Goal: Task Accomplishment & Management: Use online tool/utility

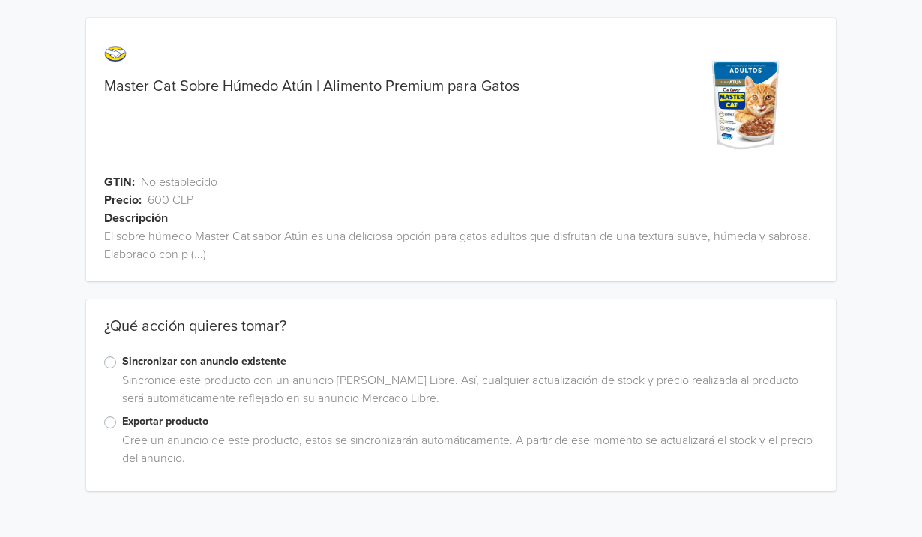
click at [117, 414] on div "Exportar producto" at bounding box center [460, 422] width 713 height 18
click at [122, 416] on label "Exportar producto" at bounding box center [469, 421] width 695 height 16
click at [0, 0] on input "Exportar producto" at bounding box center [0, 0] width 0 height 0
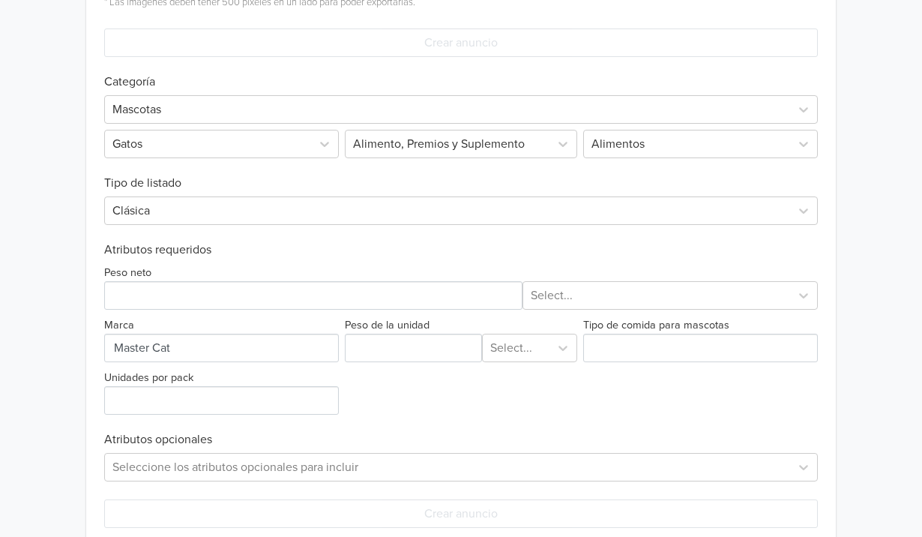
scroll to position [553, 0]
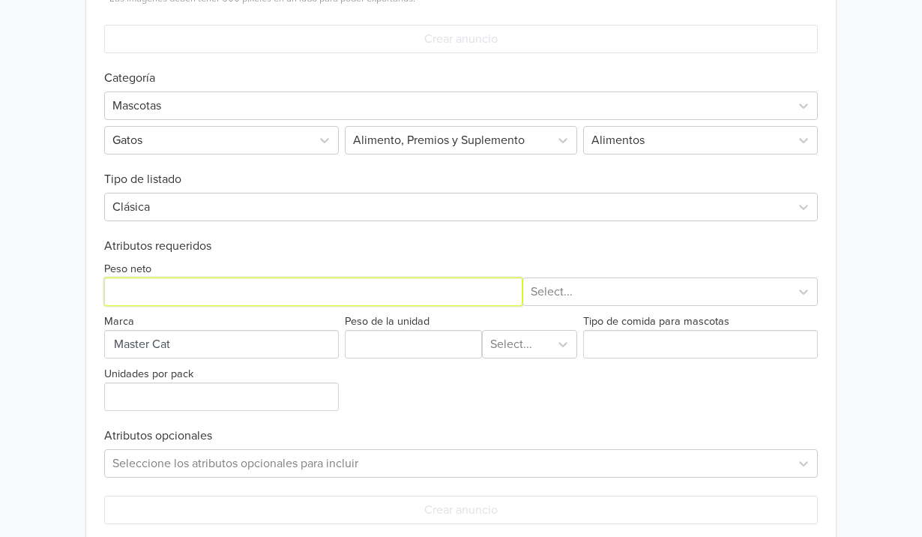
click at [273, 285] on input "Peso neto" at bounding box center [313, 291] width 418 height 28
type input "100"
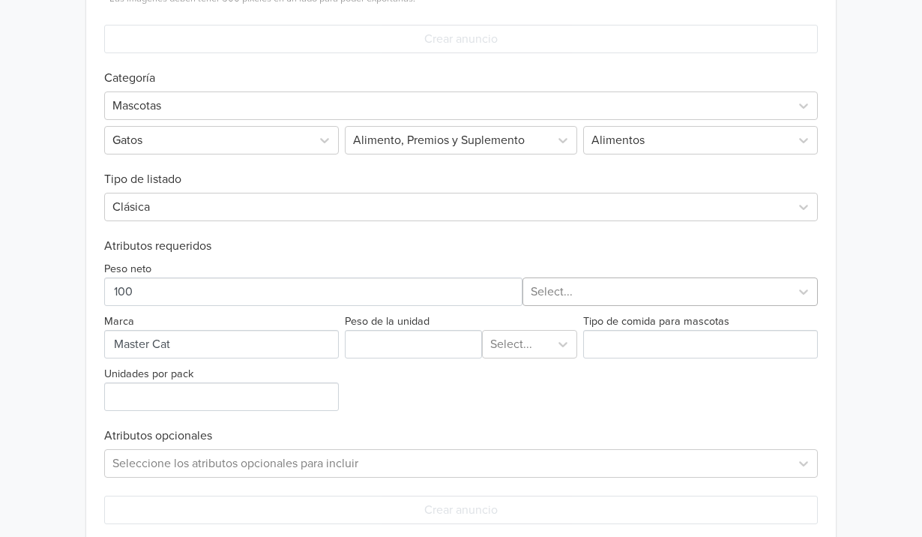
click at [556, 290] on div "Select..." at bounding box center [657, 291] width 252 height 18
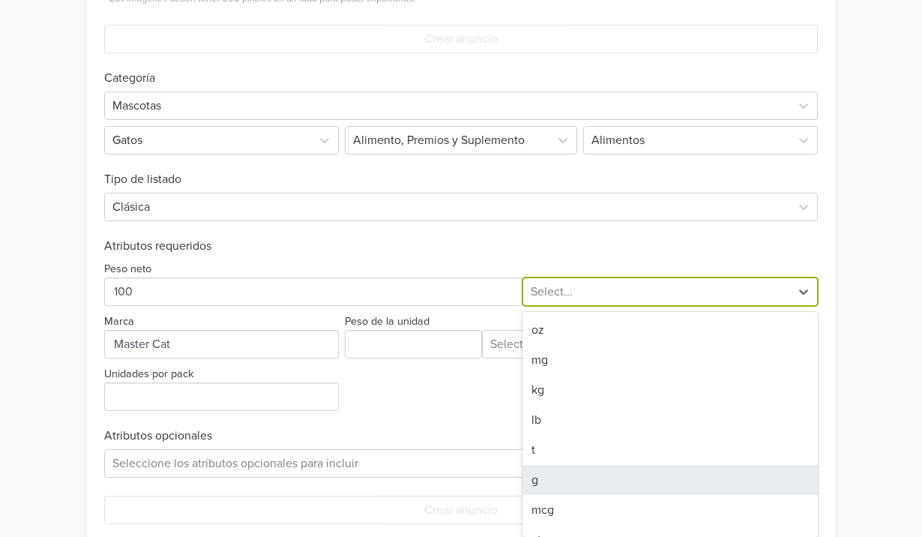
click at [573, 471] on div "g" at bounding box center [669, 480] width 295 height 30
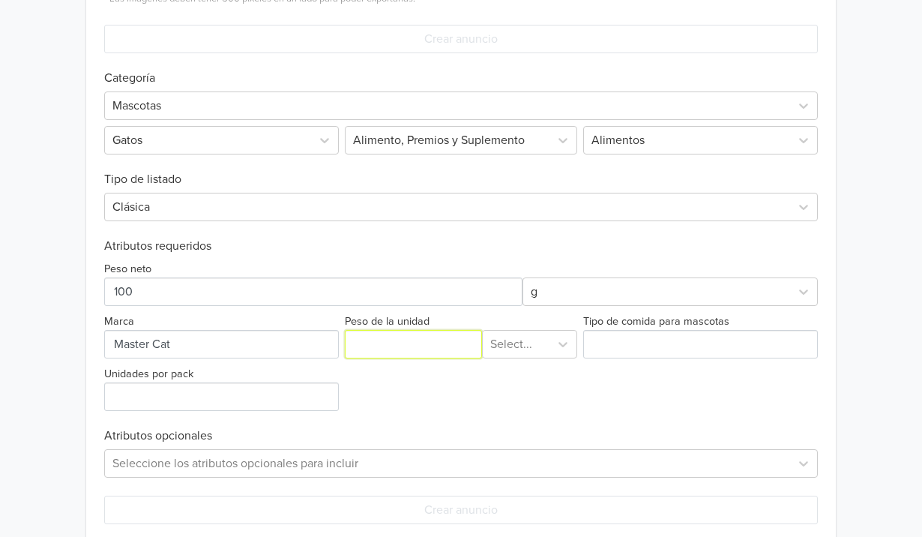
click at [425, 351] on input "Peso de la unidad" at bounding box center [413, 344] width 137 height 28
type input "100"
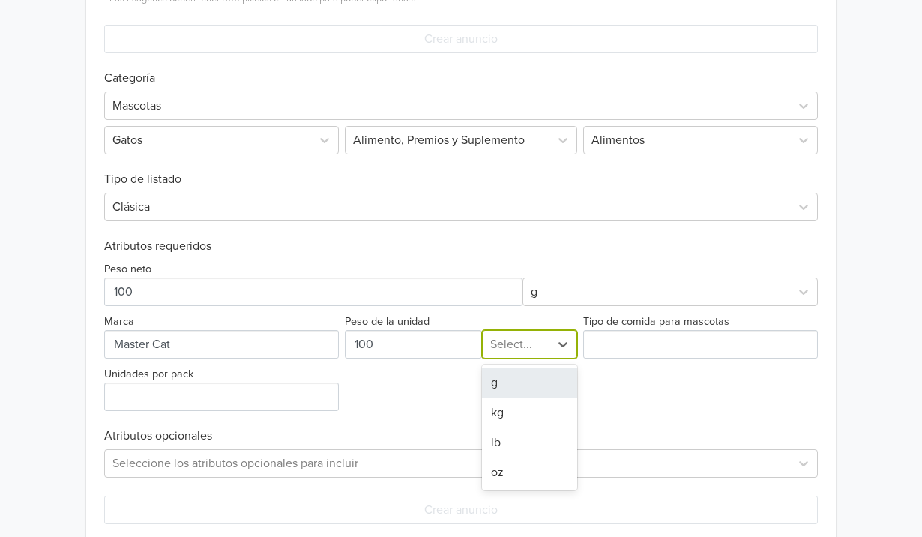
click at [504, 352] on div at bounding box center [515, 343] width 51 height 21
click at [513, 381] on div "g" at bounding box center [529, 382] width 94 height 30
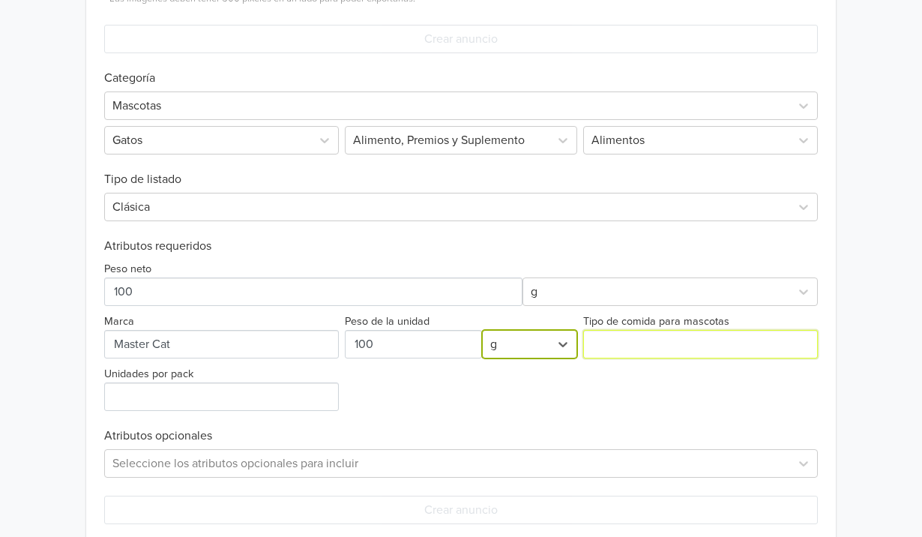
click at [623, 345] on input "Tipo de comida para mascotas" at bounding box center [700, 344] width 235 height 28
type input "húmeda"
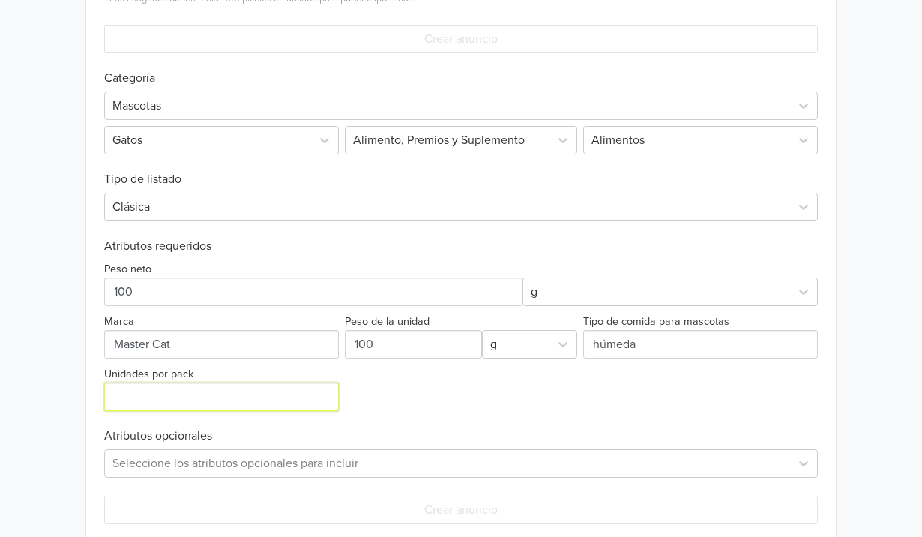
drag, startPoint x: 291, startPoint y: 426, endPoint x: 287, endPoint y: 399, distance: 27.2
click at [287, 399] on input "Unidades por pack" at bounding box center [221, 396] width 235 height 28
click at [284, 387] on input "Unidades por pack" at bounding box center [221, 396] width 235 height 28
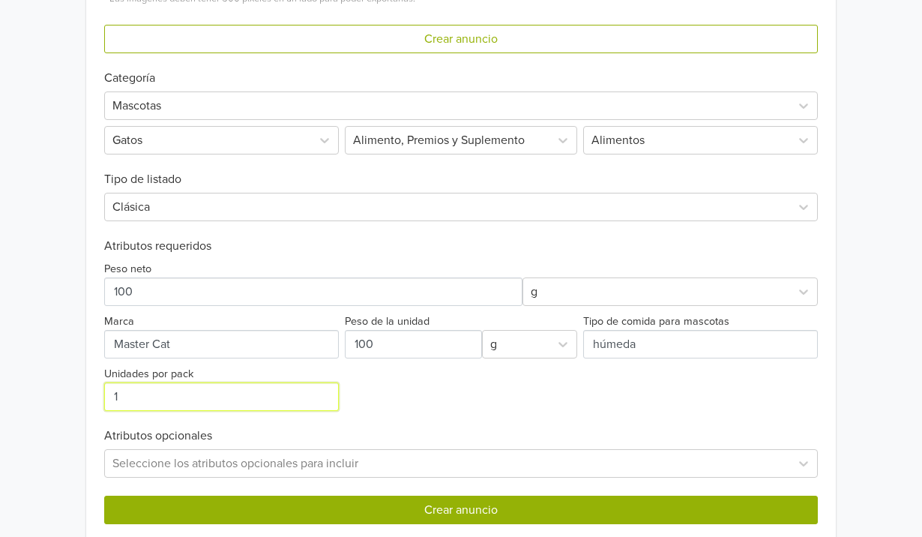
type input "1"
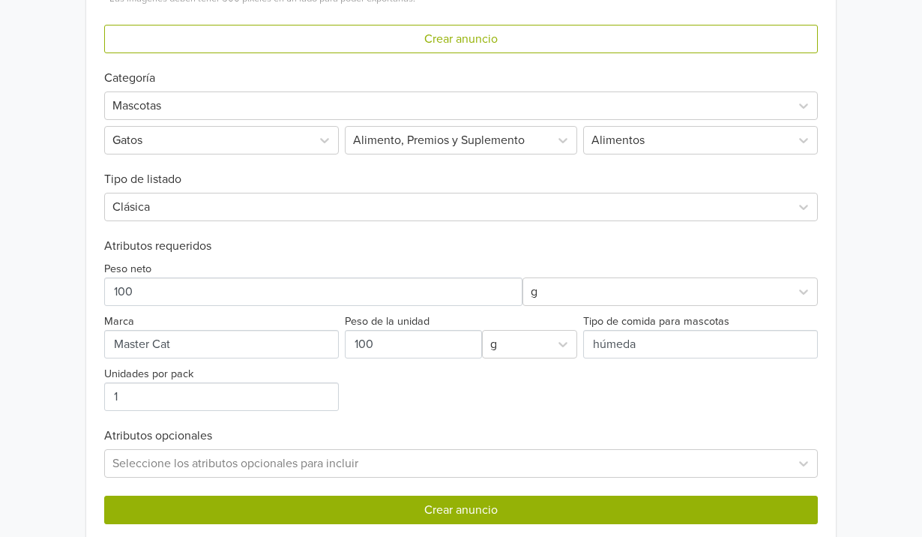
click at [327, 520] on button "Crear anuncio" at bounding box center [460, 509] width 713 height 28
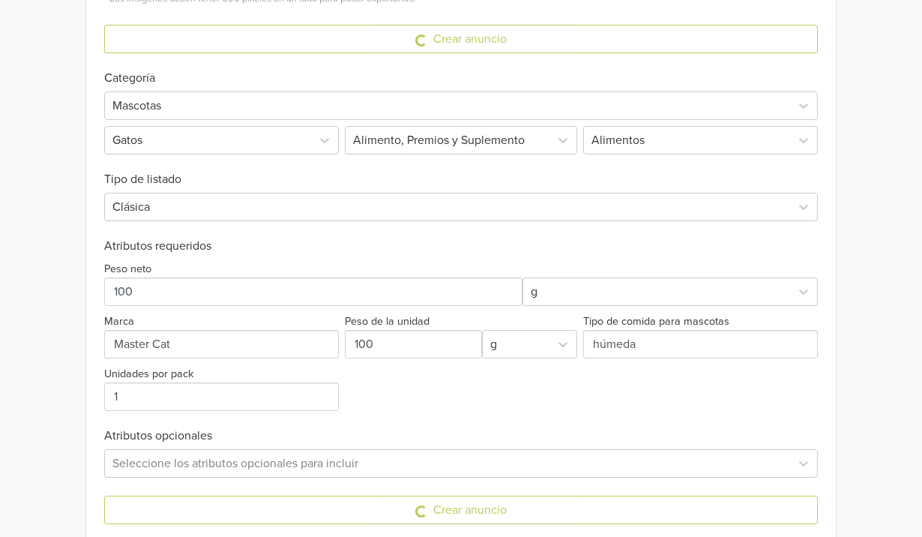
scroll to position [0, 0]
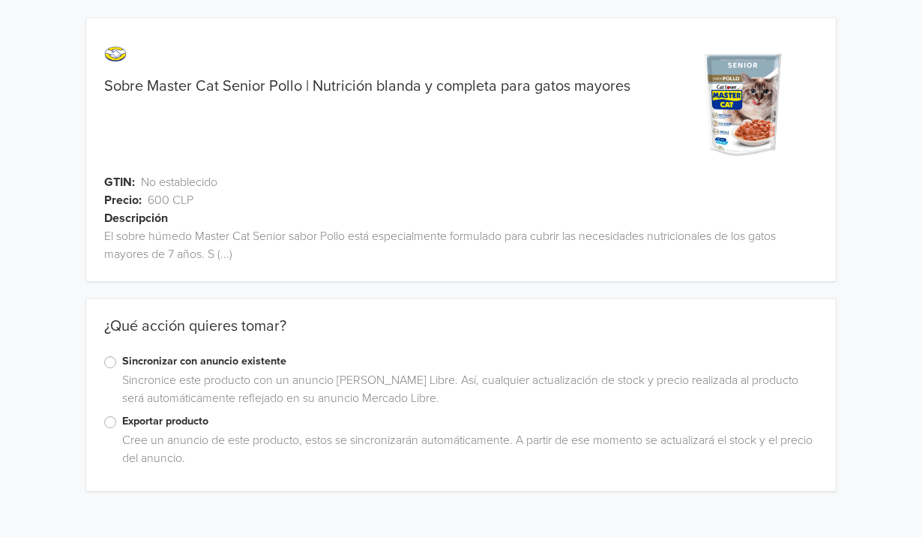
click at [122, 417] on label "Exportar producto" at bounding box center [469, 421] width 695 height 16
click at [0, 0] on input "Exportar producto" at bounding box center [0, 0] width 0 height 0
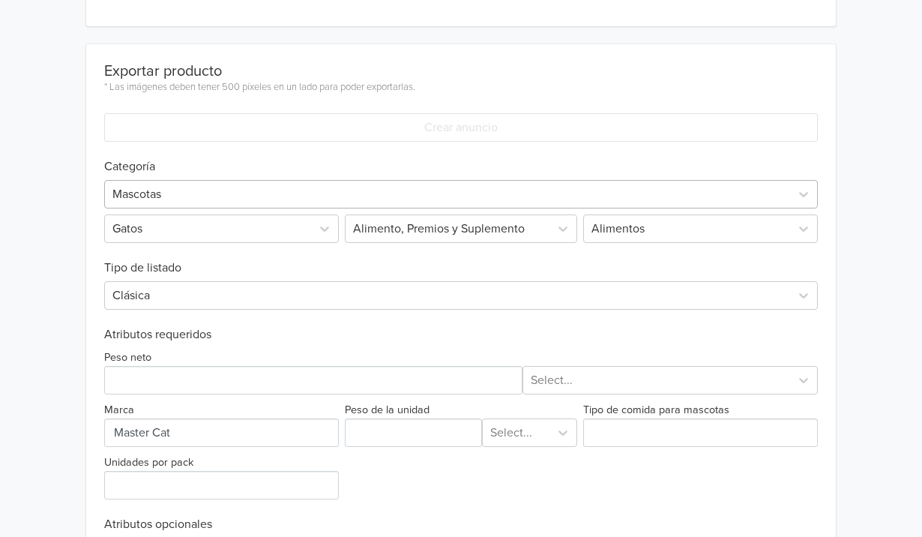
scroll to position [467, 0]
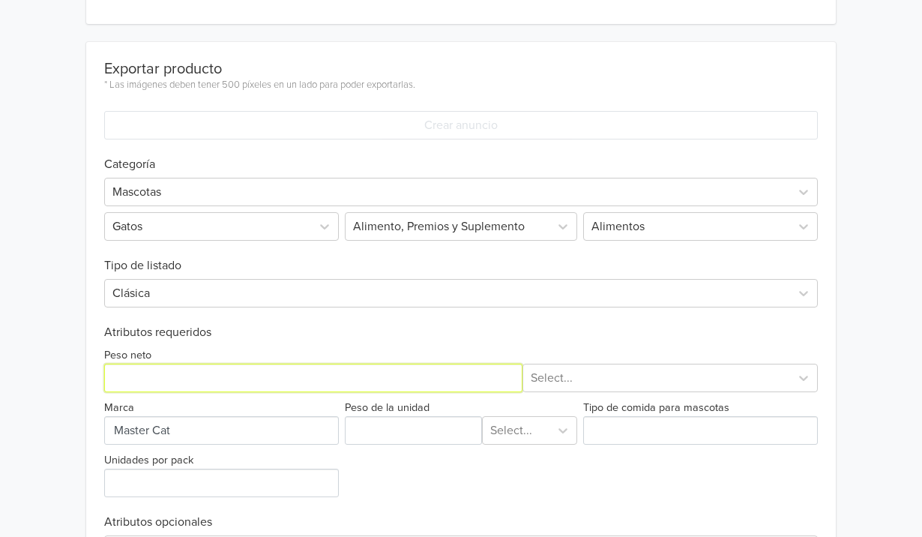
click at [279, 387] on input "Peso neto" at bounding box center [313, 377] width 418 height 28
type input "100"
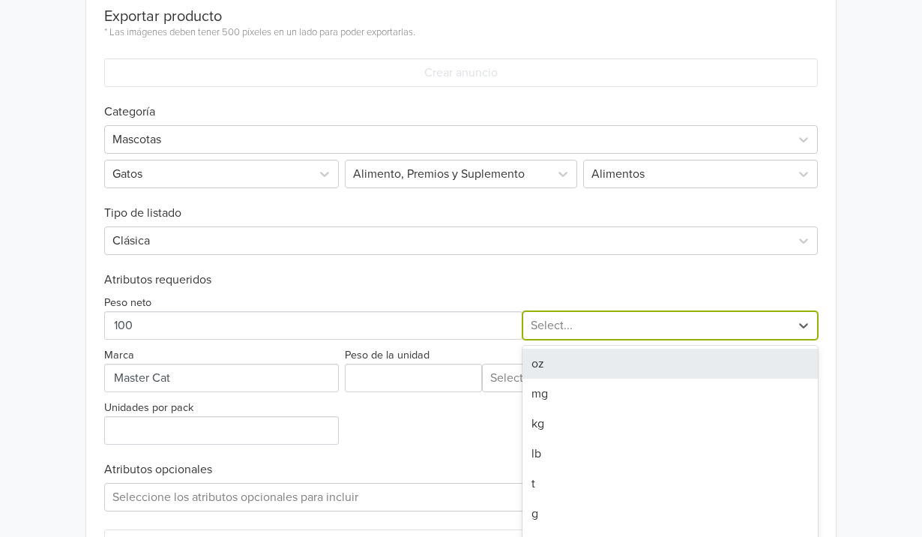
click at [624, 339] on div "oz, 1 of 8. 8 results available. Use Up and Down to choose options, press Enter…" at bounding box center [669, 325] width 295 height 28
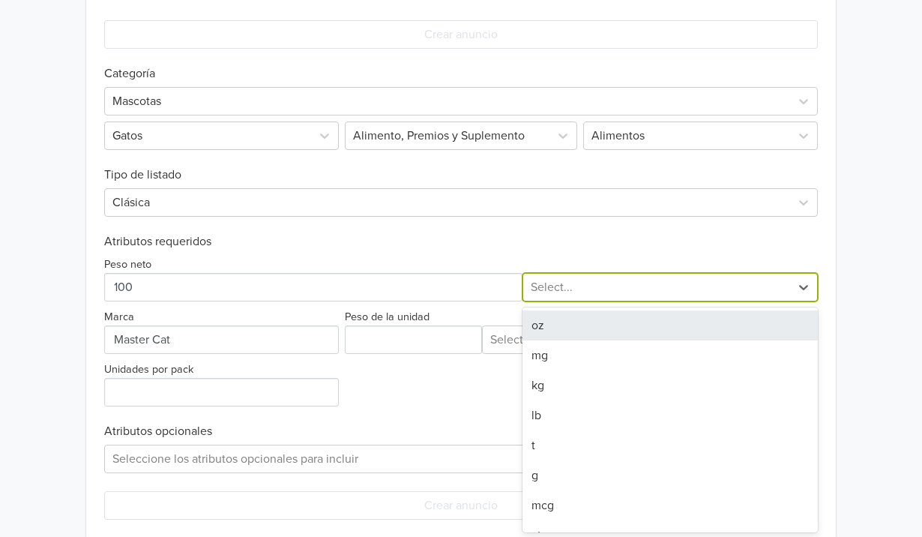
scroll to position [558, 0]
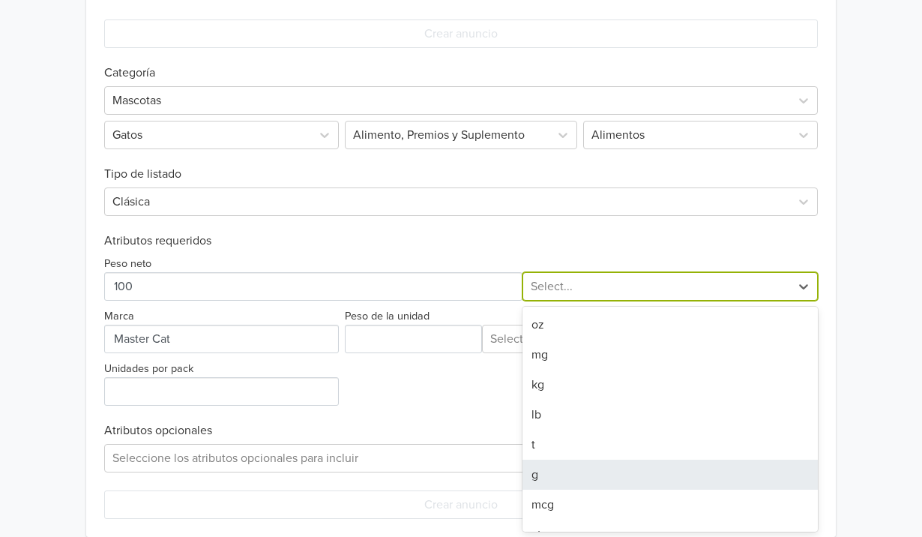
click at [595, 466] on div "g" at bounding box center [669, 474] width 295 height 30
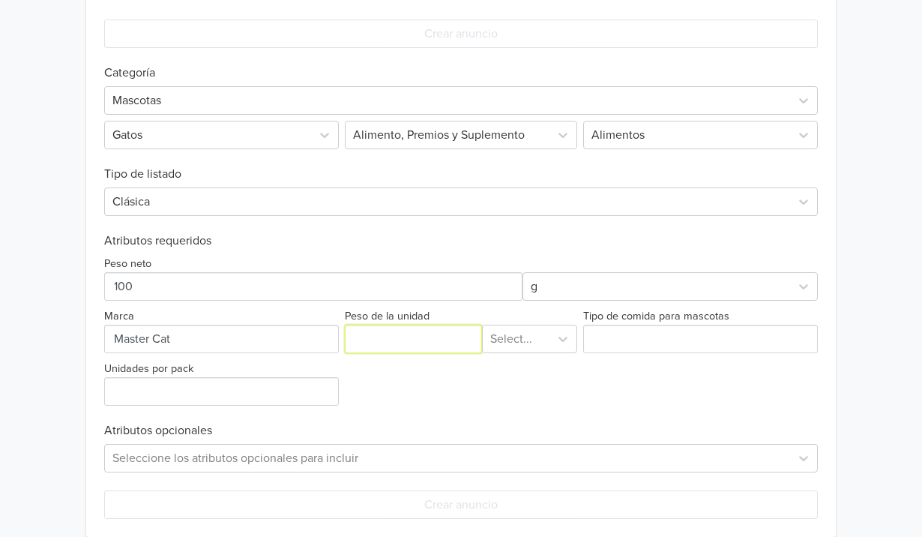
click at [418, 336] on input "Peso de la unidad" at bounding box center [413, 338] width 137 height 28
type input "100"
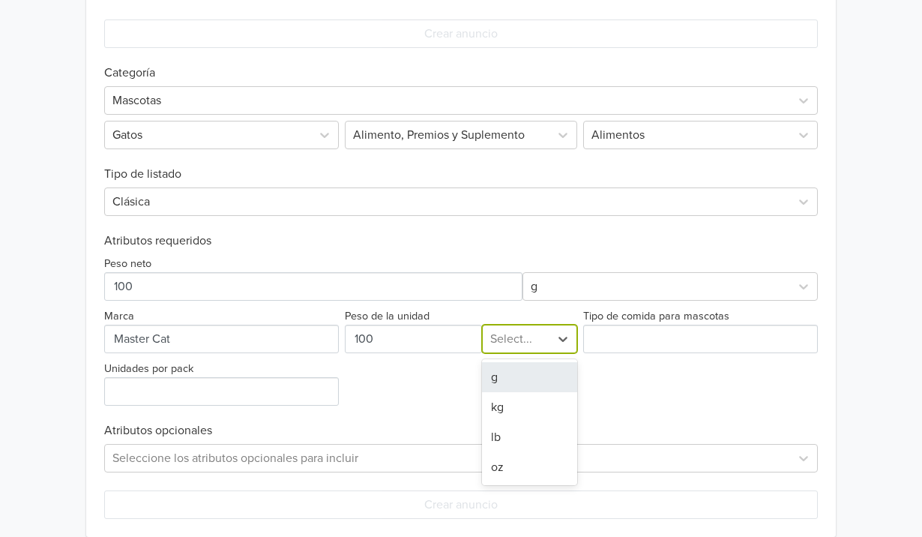
click at [508, 330] on div at bounding box center [515, 338] width 51 height 21
click at [516, 377] on div "g" at bounding box center [529, 377] width 94 height 30
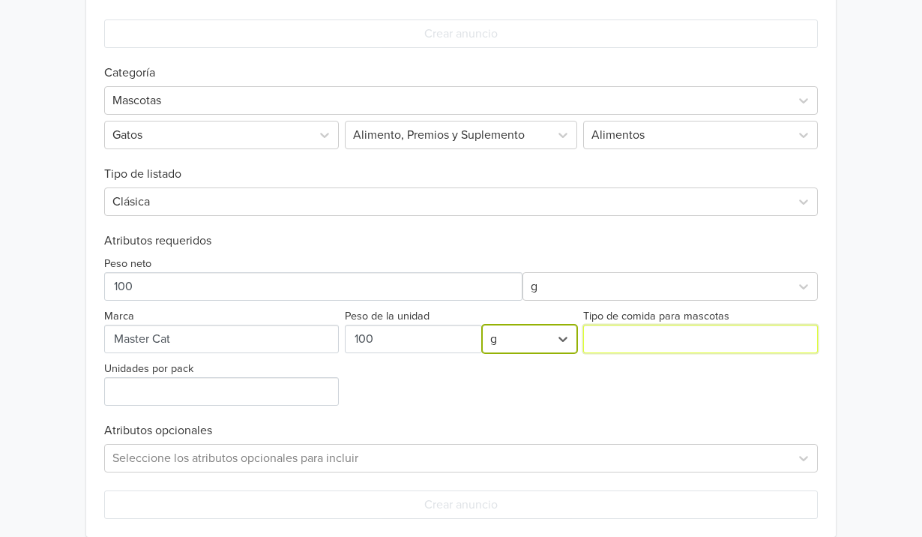
click at [623, 339] on input "Tipo de comida para mascotas" at bounding box center [700, 338] width 235 height 28
type input "húmeda"
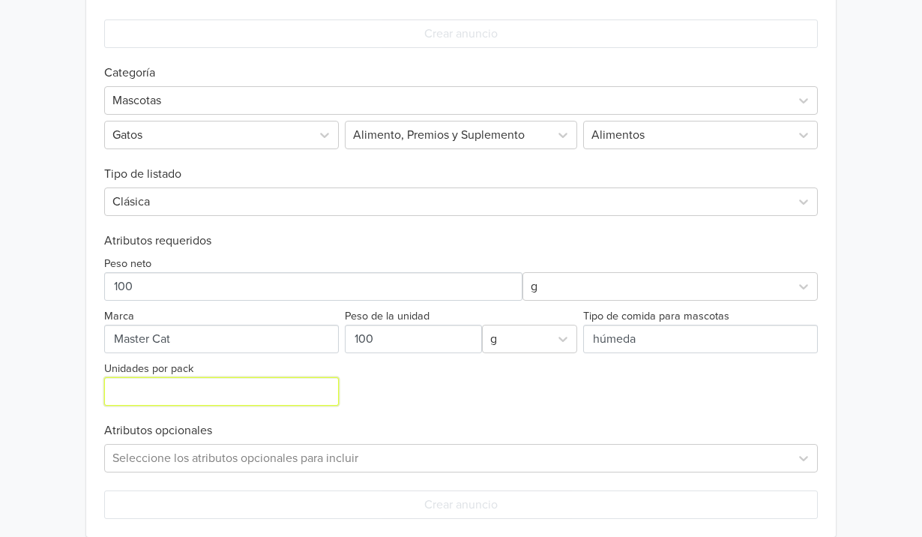
drag, startPoint x: 348, startPoint y: 373, endPoint x: 246, endPoint y: 393, distance: 104.5
click at [246, 393] on input "Unidades por pack" at bounding box center [221, 391] width 235 height 28
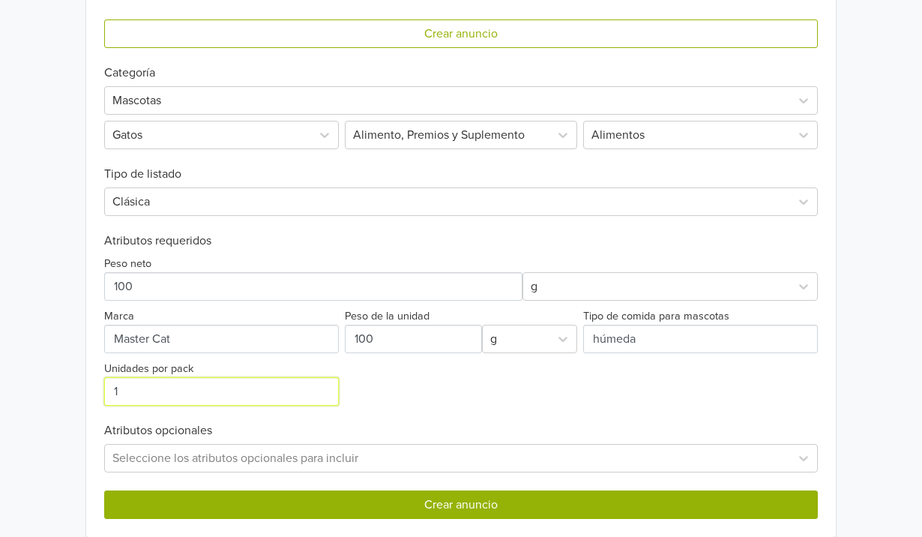
type input "1"
click at [273, 504] on button "Crear anuncio" at bounding box center [460, 504] width 713 height 28
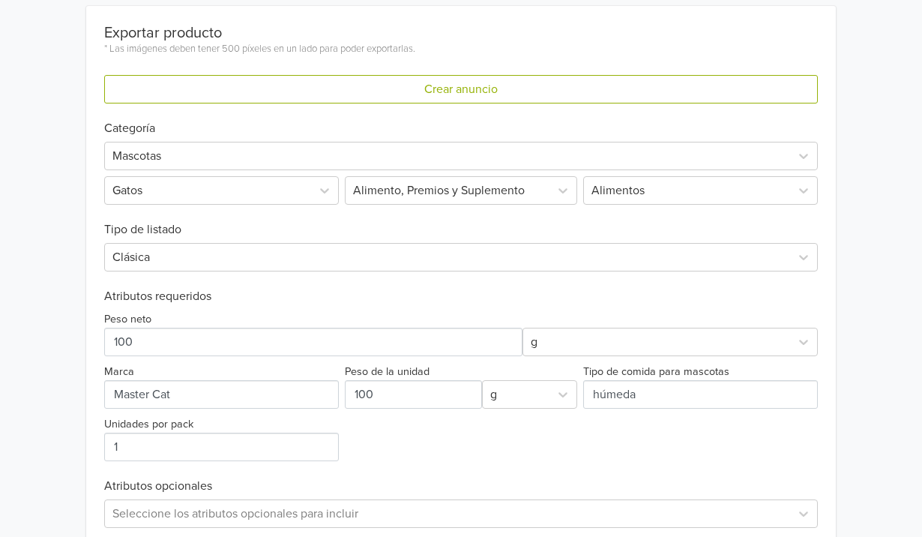
scroll to position [0, 0]
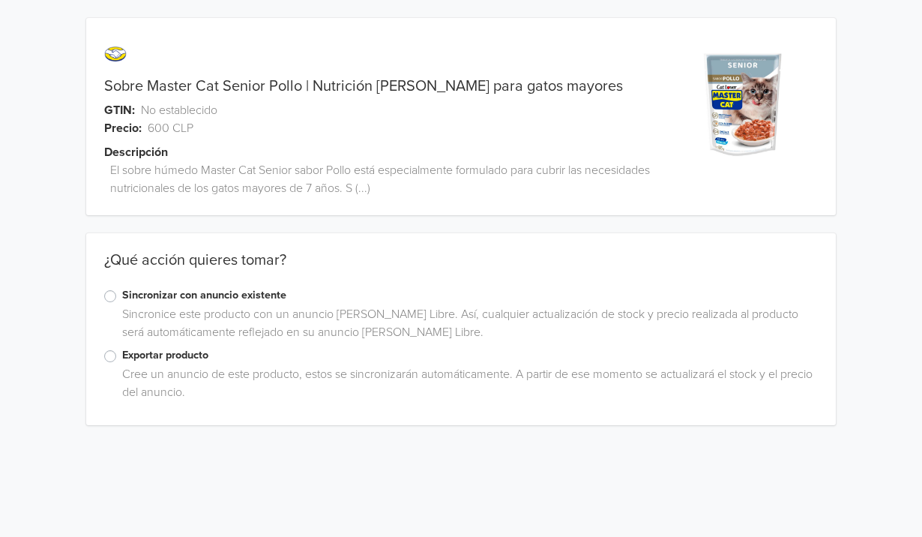
click at [122, 355] on label "Exportar producto" at bounding box center [469, 355] width 695 height 16
click at [0, 0] on input "Exportar producto" at bounding box center [0, 0] width 0 height 0
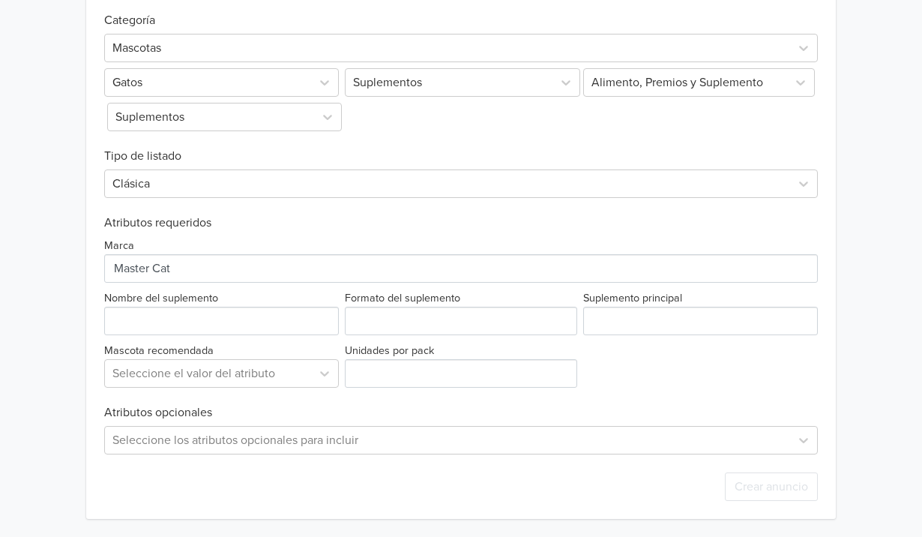
scroll to position [498, 0]
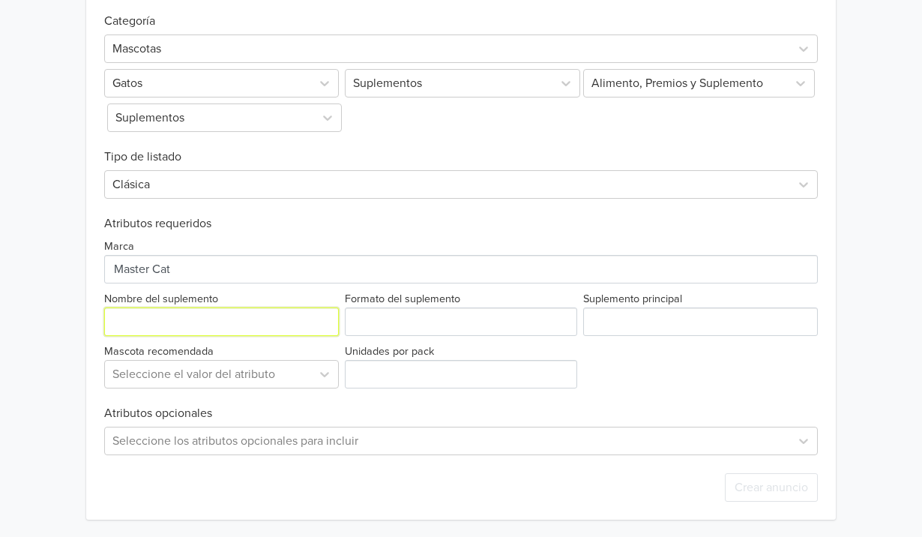
click at [272, 327] on input "Nombre del suplemento" at bounding box center [221, 321] width 235 height 28
click at [461, 83] on div at bounding box center [448, 83] width 191 height 21
click at [463, 88] on div at bounding box center [448, 83] width 191 height 21
click at [566, 82] on icon at bounding box center [565, 83] width 15 height 15
click at [312, 117] on div "Suplementos" at bounding box center [211, 117] width 206 height 27
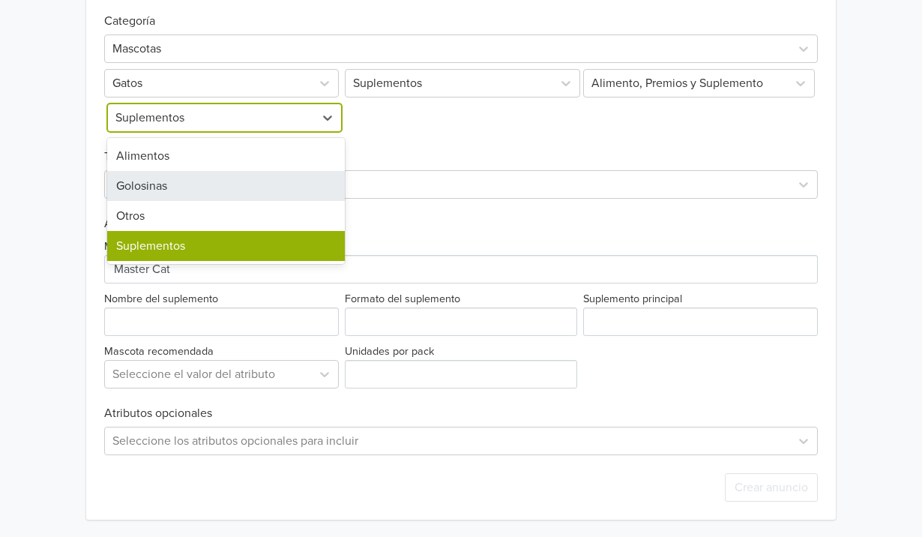
click at [280, 181] on div "Golosinas" at bounding box center [226, 186] width 238 height 30
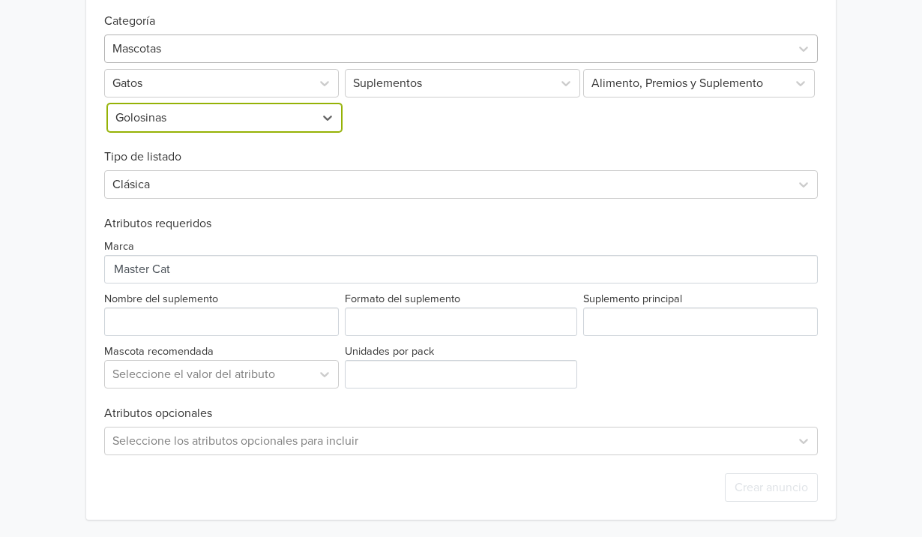
scroll to position [393, 0]
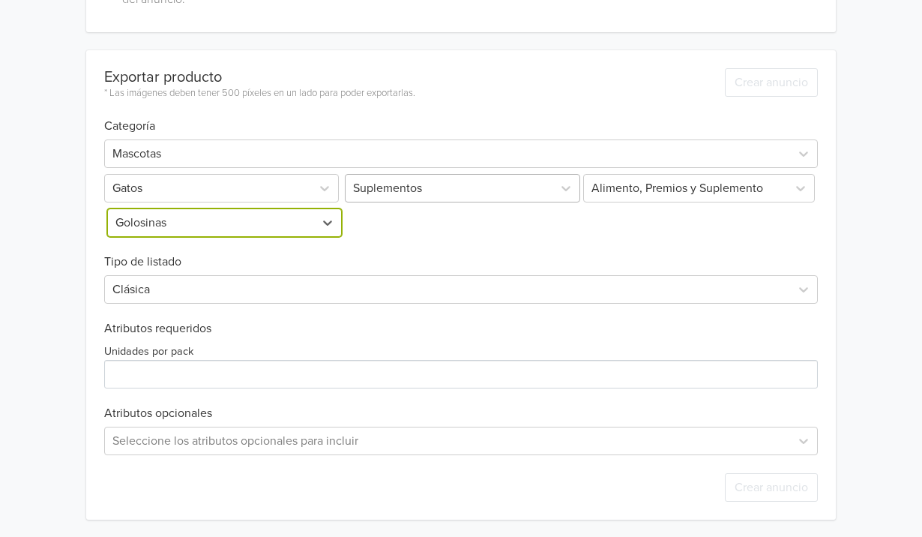
click at [430, 178] on div at bounding box center [448, 188] width 191 height 21
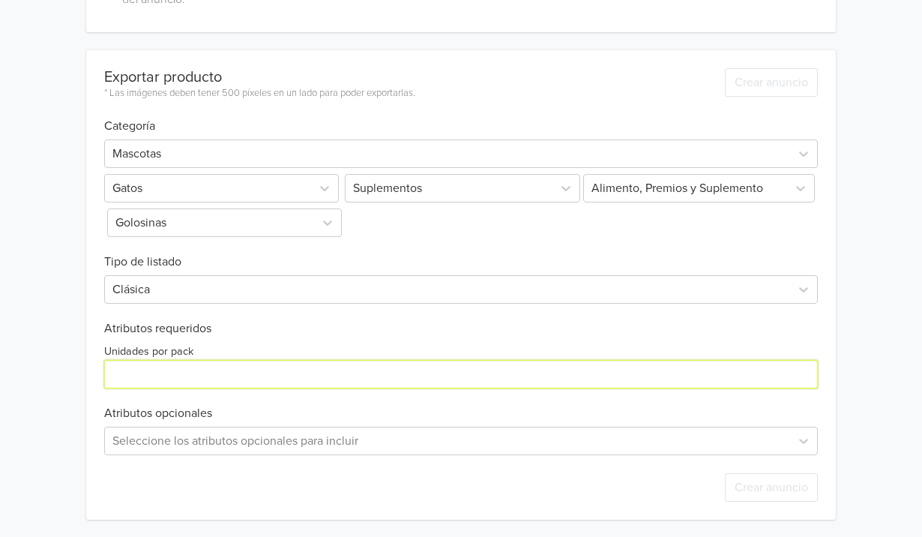
click at [486, 373] on input "Unidades por pack" at bounding box center [460, 374] width 713 height 28
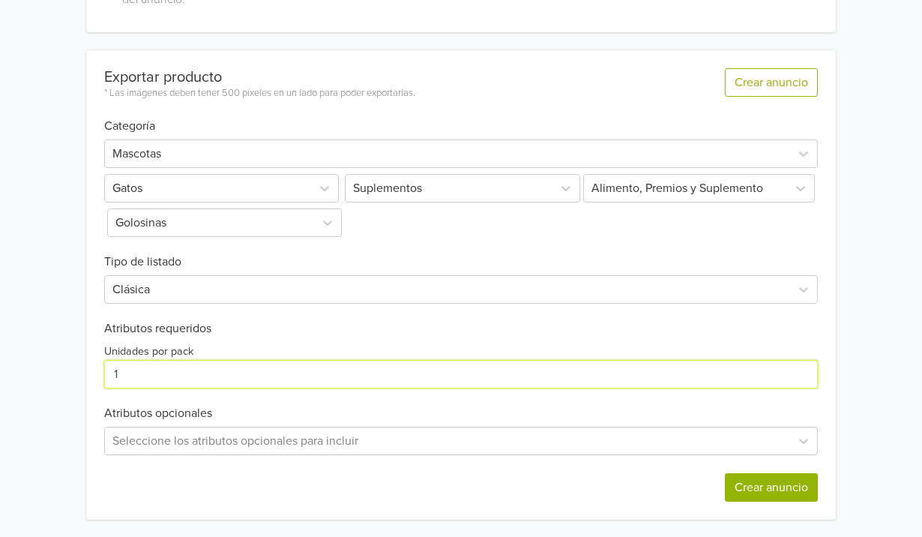
type input "1"
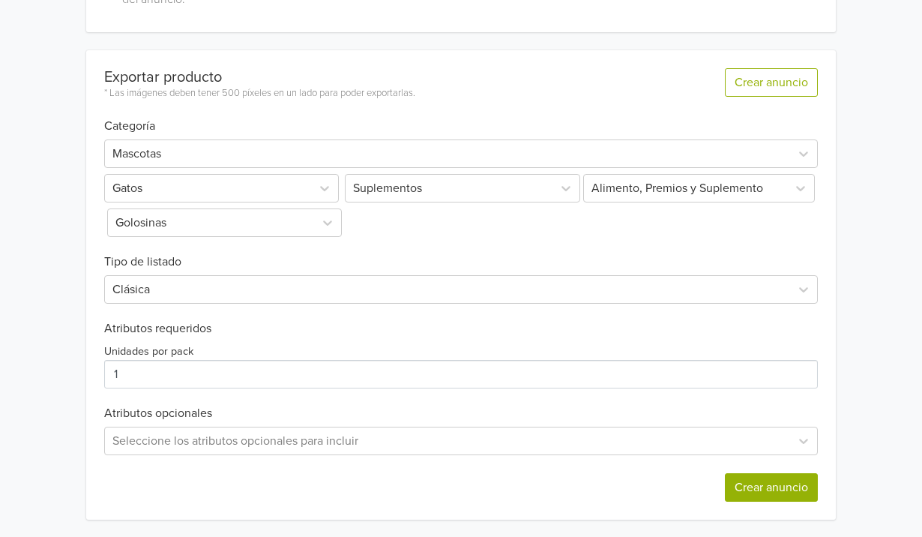
click at [738, 480] on button "Crear anuncio" at bounding box center [771, 487] width 93 height 28
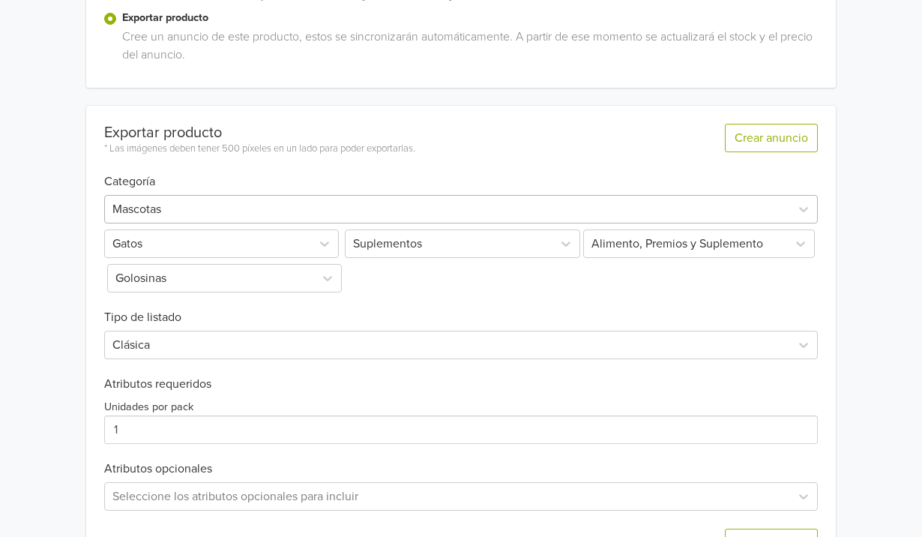
scroll to position [0, 0]
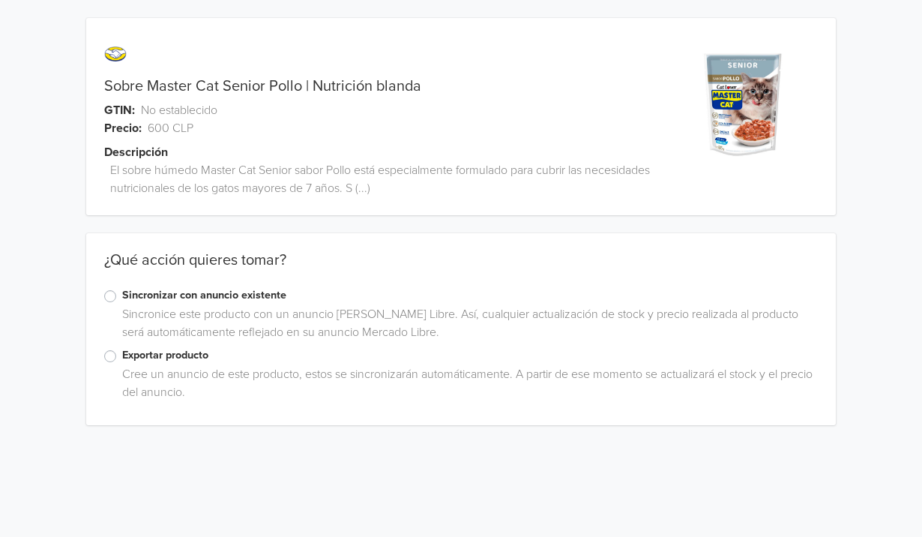
click at [154, 352] on label "Exportar producto" at bounding box center [469, 355] width 695 height 16
click at [0, 0] on input "Exportar producto" at bounding box center [0, 0] width 0 height 0
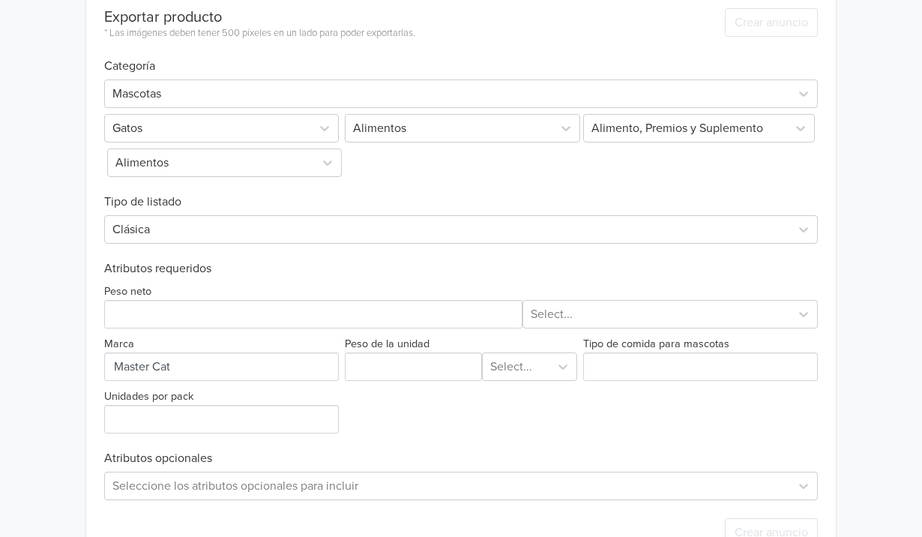
scroll to position [484, 0]
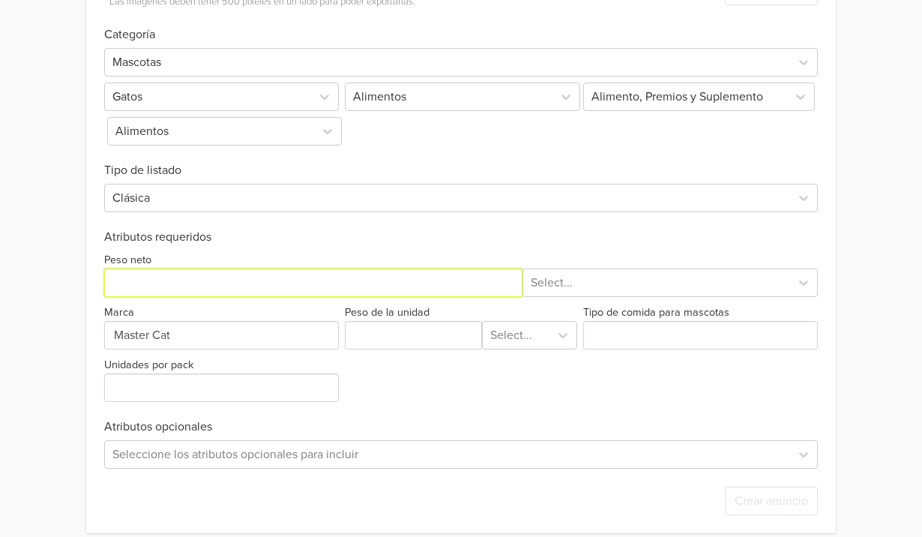
click at [265, 276] on input "Peso neto" at bounding box center [313, 282] width 418 height 28
type input "100"
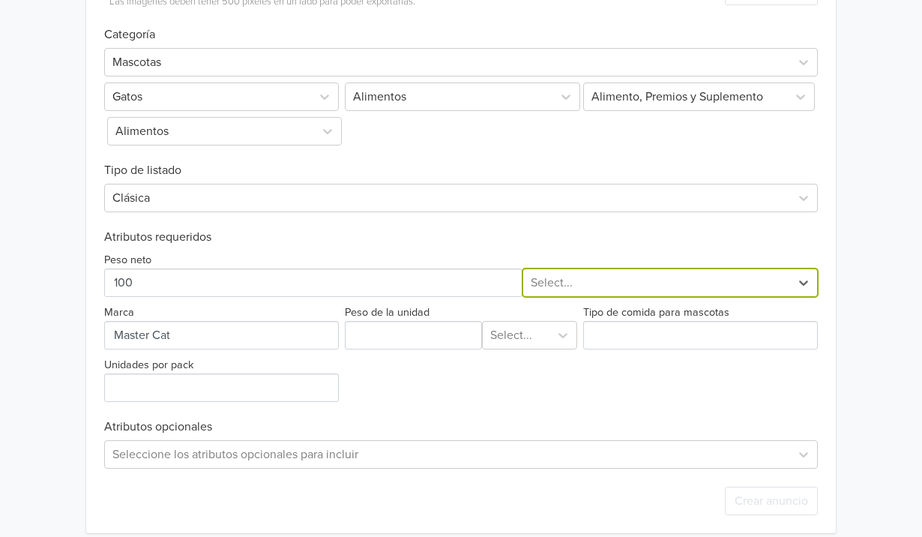
type input "g"
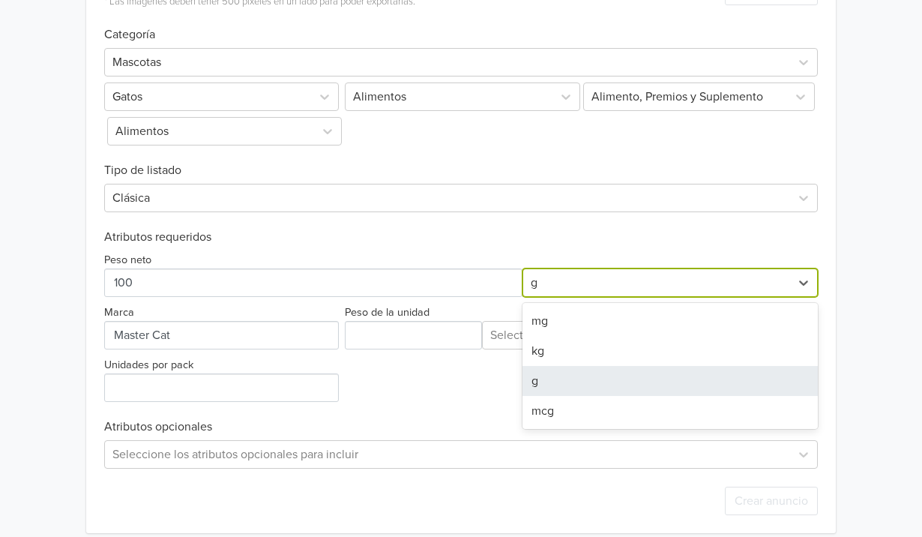
click at [544, 384] on div "g" at bounding box center [669, 381] width 295 height 30
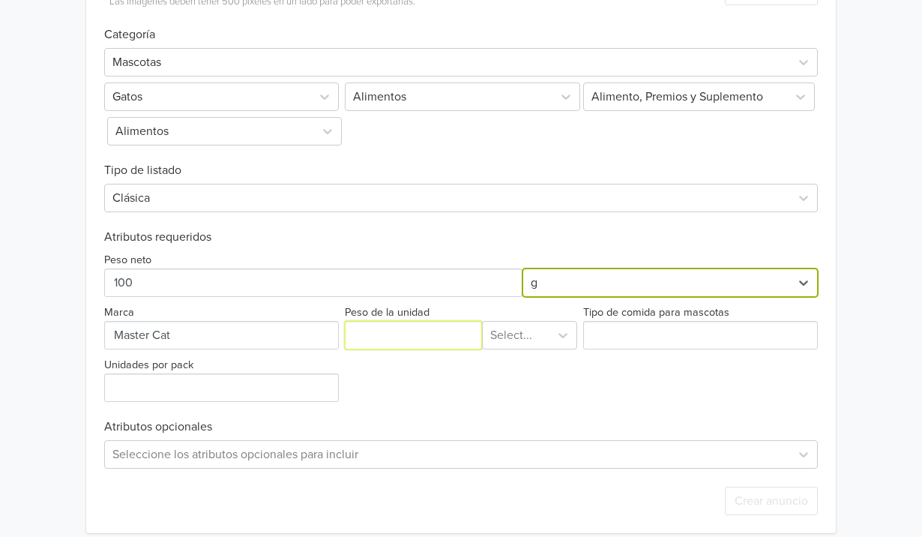
click at [431, 327] on input "Peso de la unidad" at bounding box center [413, 335] width 137 height 28
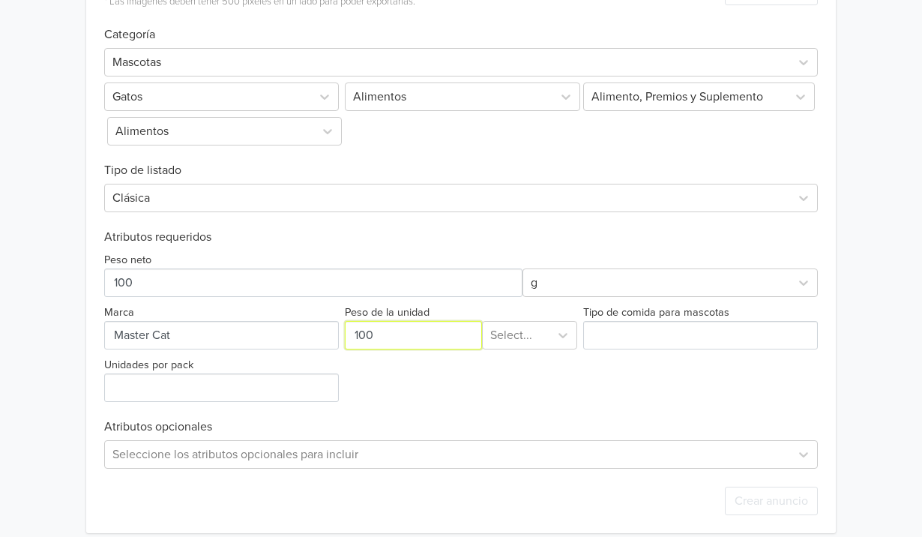
type input "100"
type input "g"
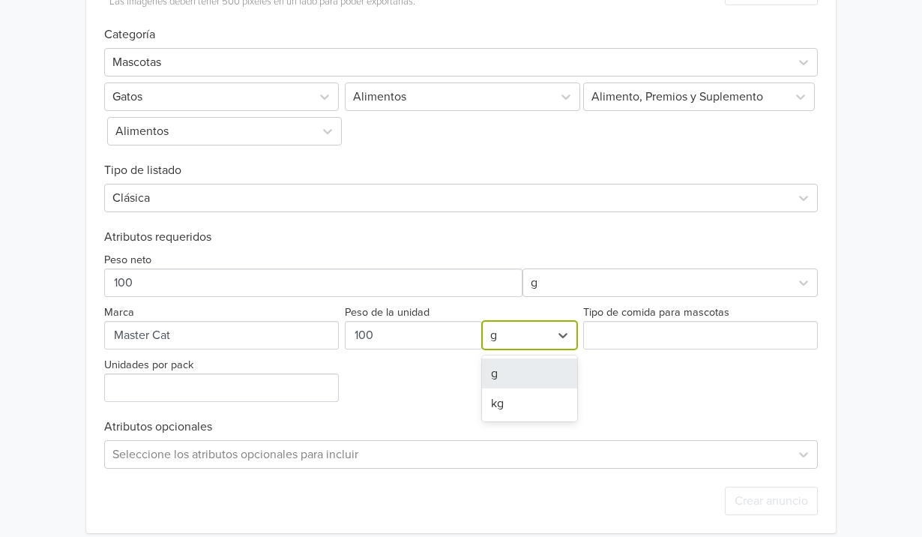
click at [504, 372] on div "g" at bounding box center [529, 373] width 94 height 30
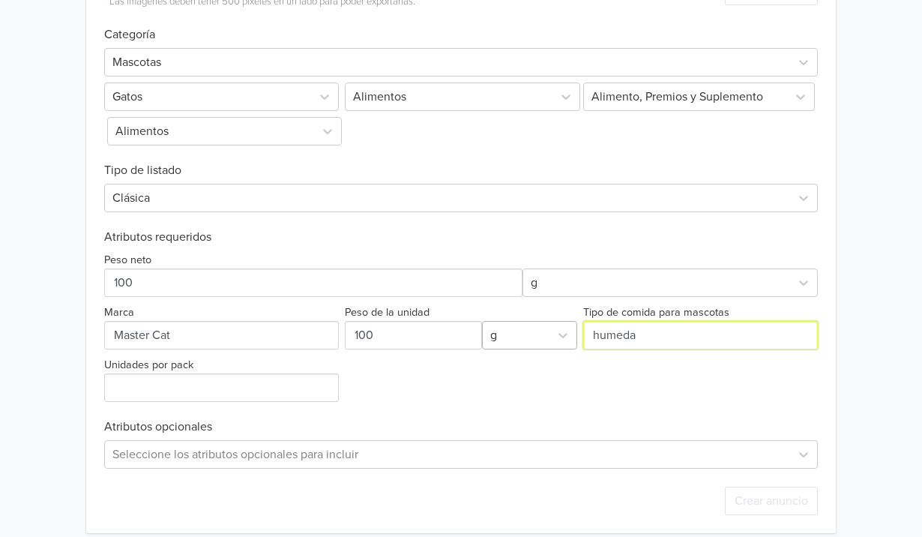
type input "humeda"
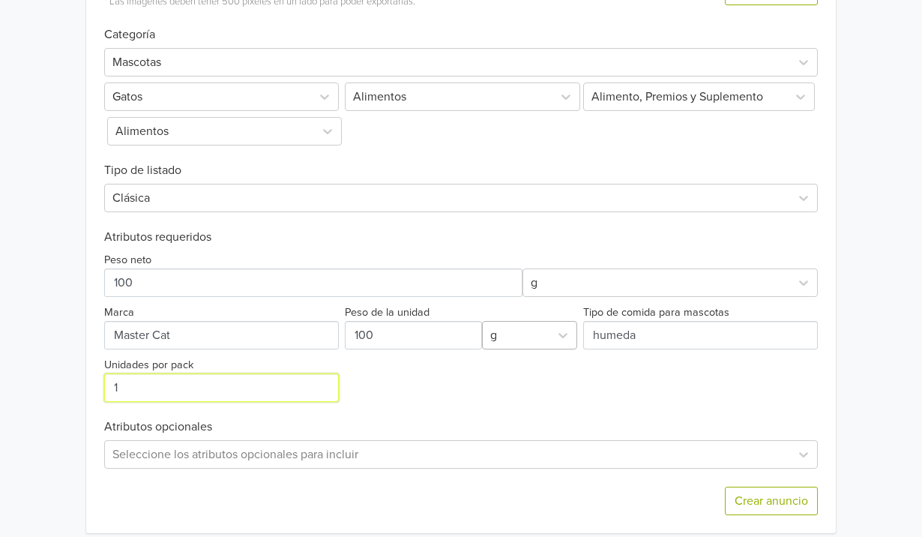
type input "1"
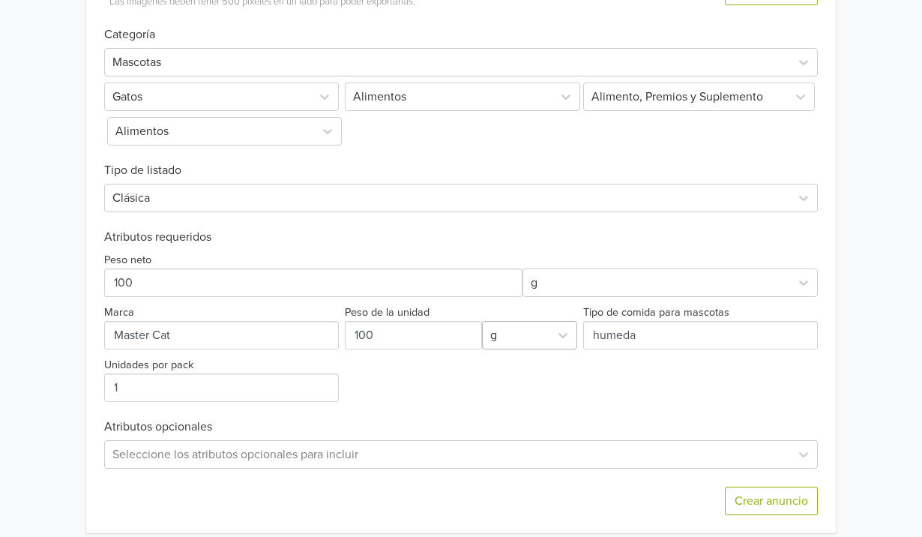
click at [741, 501] on button "Crear anuncio" at bounding box center [771, 500] width 93 height 28
